Goal: Task Accomplishment & Management: Use online tool/utility

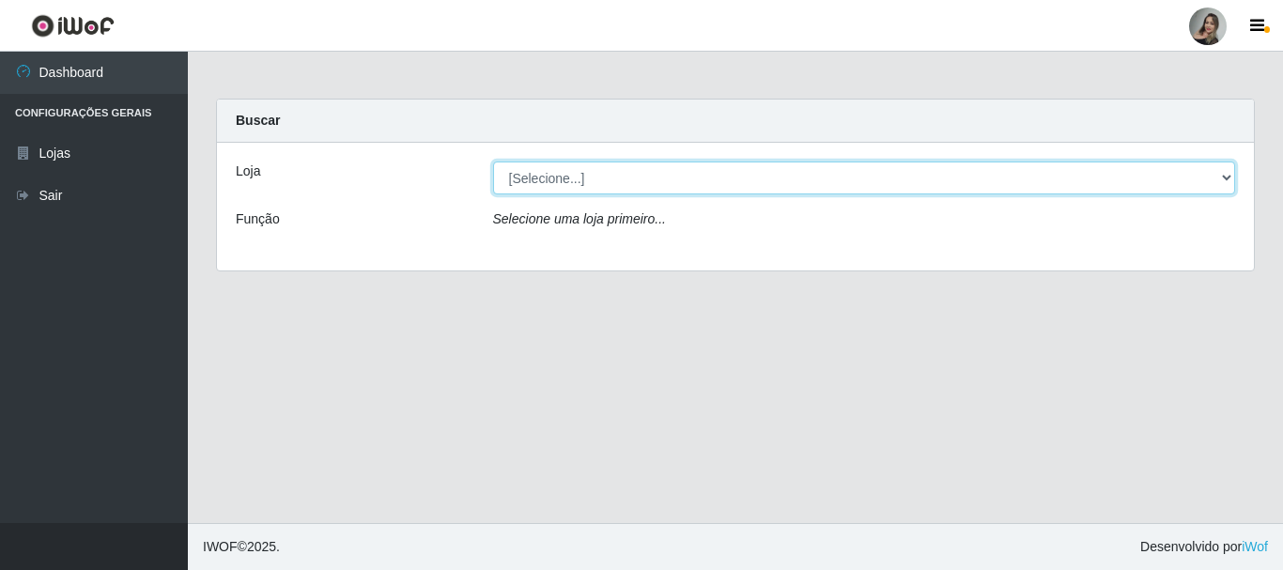
click at [1225, 179] on select "[Selecione...] Supermercado Sao Francisco - Amarante" at bounding box center [864, 178] width 743 height 33
select select "383"
click at [493, 162] on select "[Selecione...] Supermercado Sao Francisco - Amarante" at bounding box center [864, 178] width 743 height 33
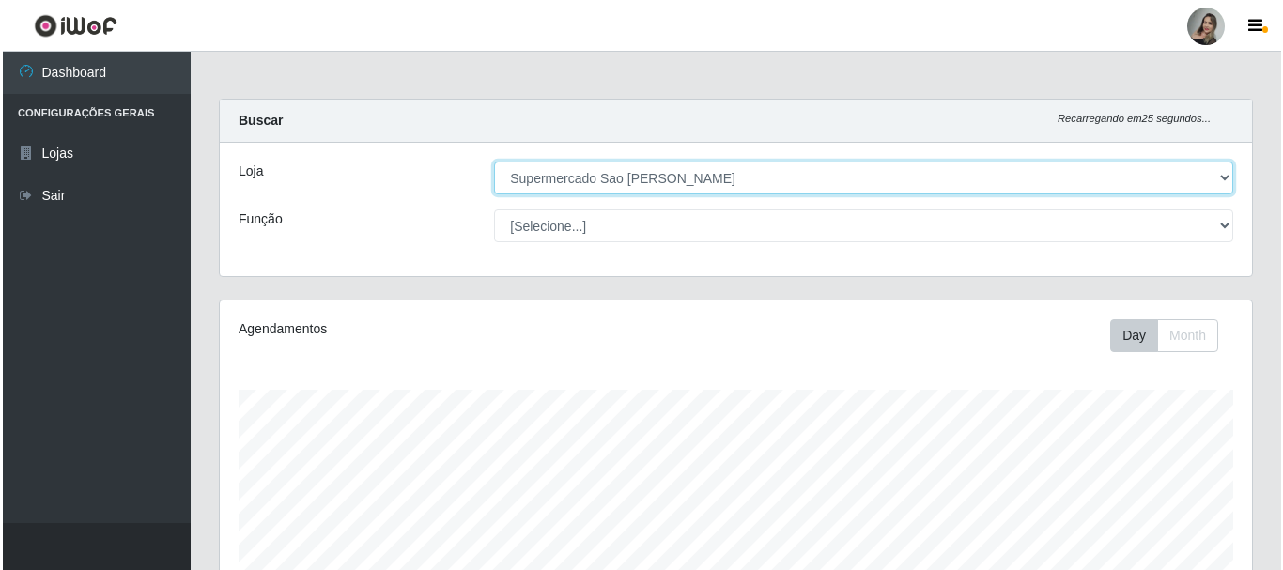
scroll to position [427, 0]
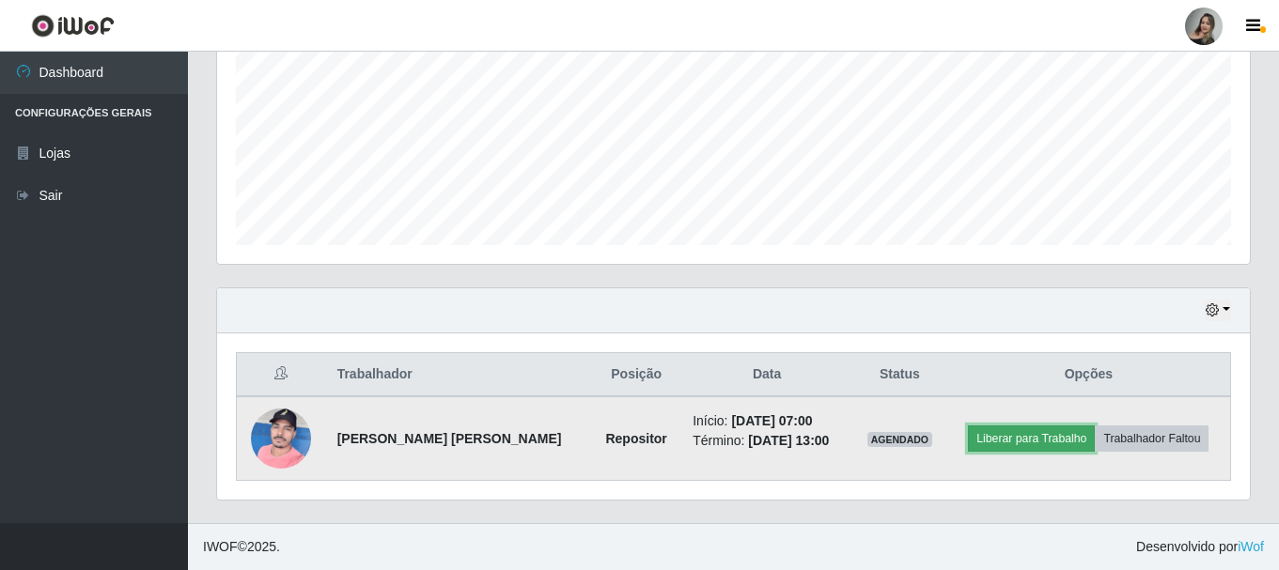
click at [1023, 439] on button "Liberar para Trabalho" at bounding box center [1031, 439] width 127 height 26
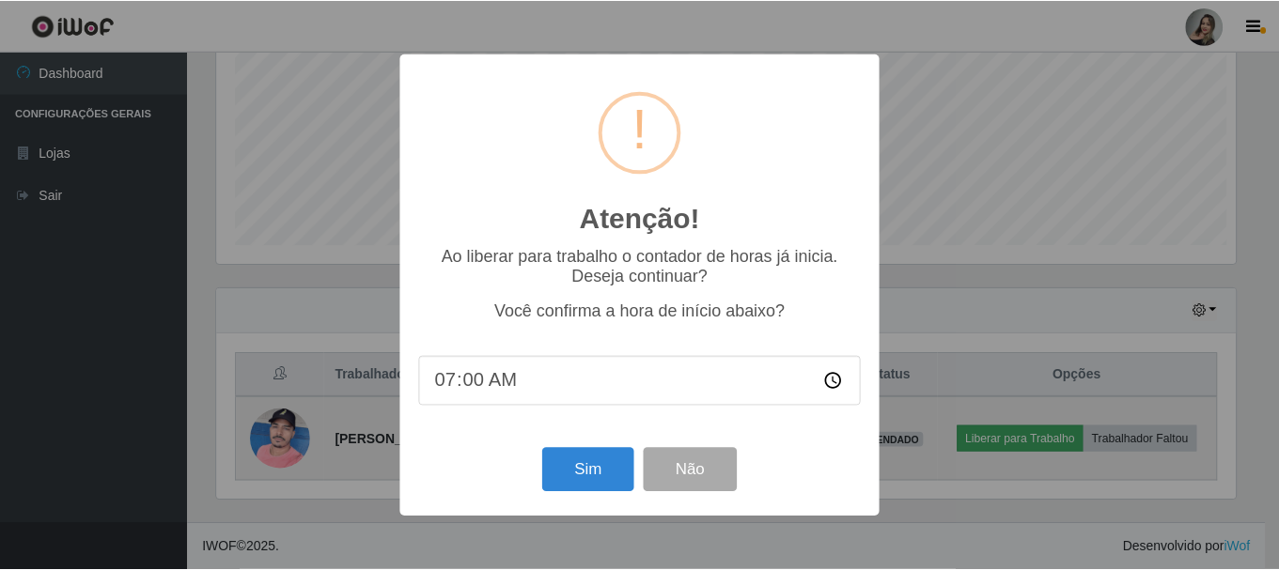
scroll to position [390, 1023]
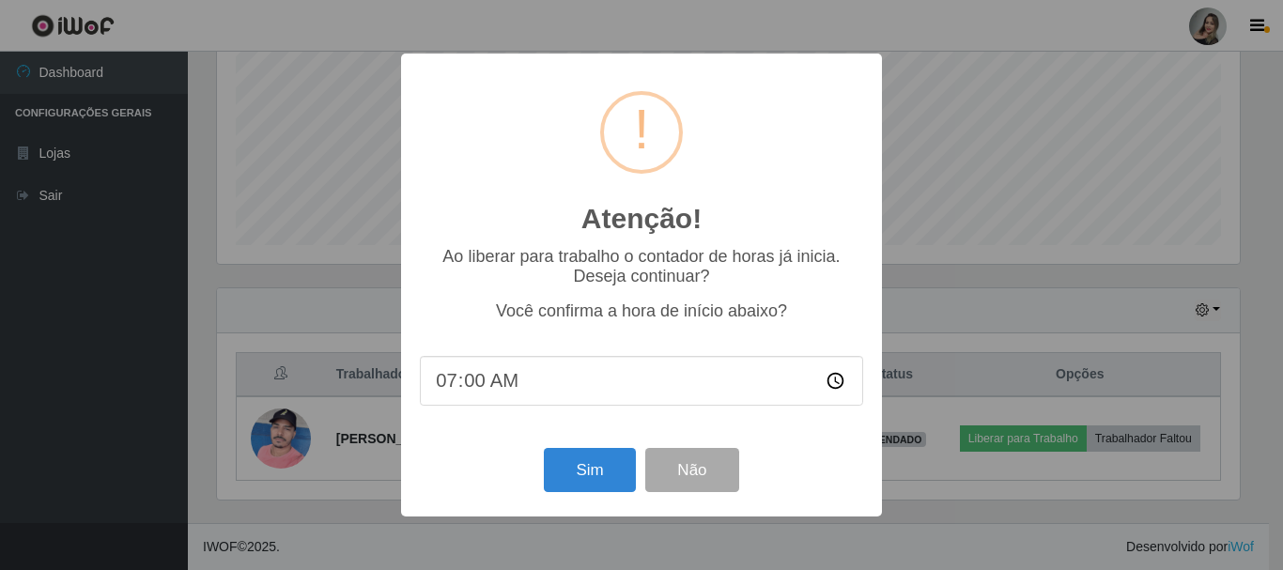
click at [464, 389] on input "07:00" at bounding box center [641, 381] width 443 height 50
type input "07:10"
click at [585, 484] on button "Sim" at bounding box center [589, 470] width 91 height 44
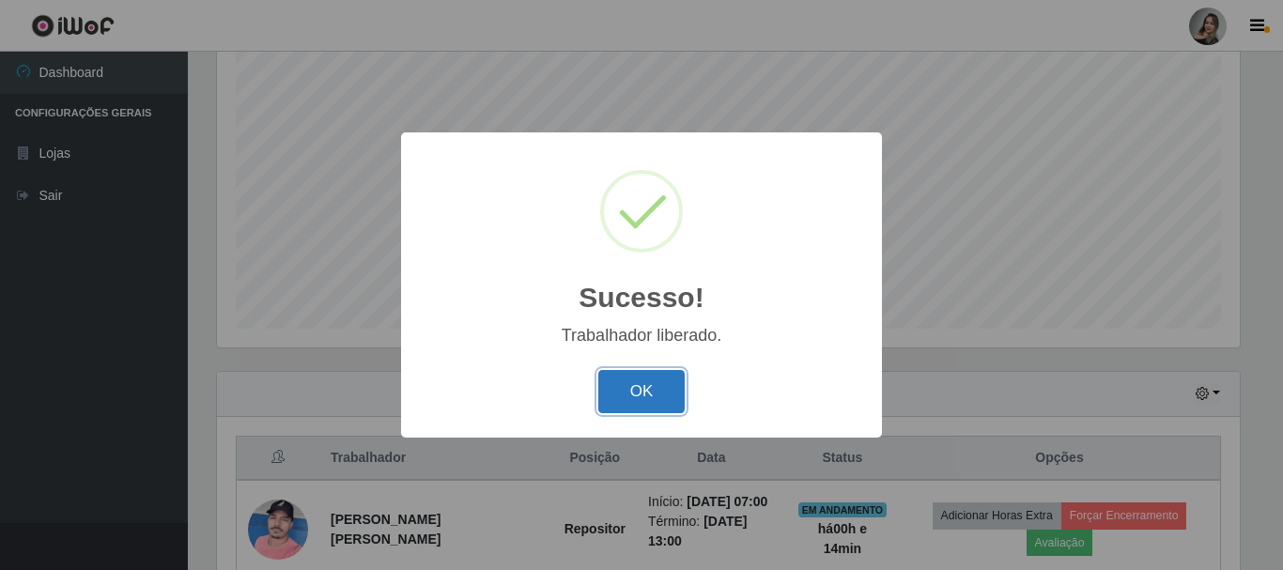
click at [634, 395] on button "OK" at bounding box center [642, 392] width 87 height 44
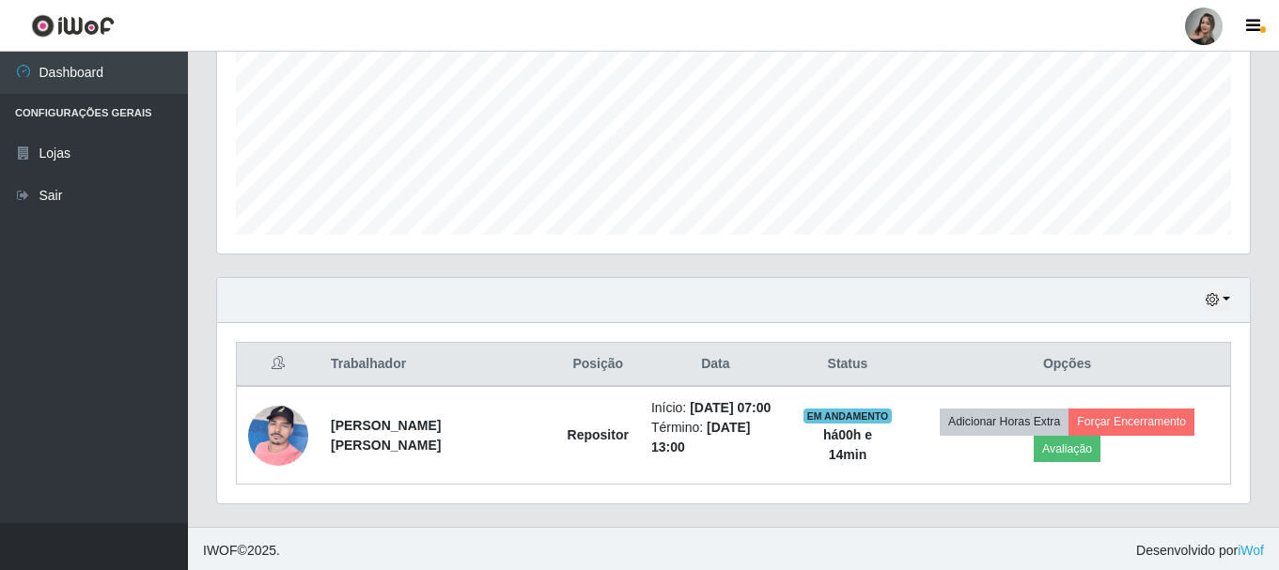
scroll to position [441, 0]
